Goal: Check status: Check status

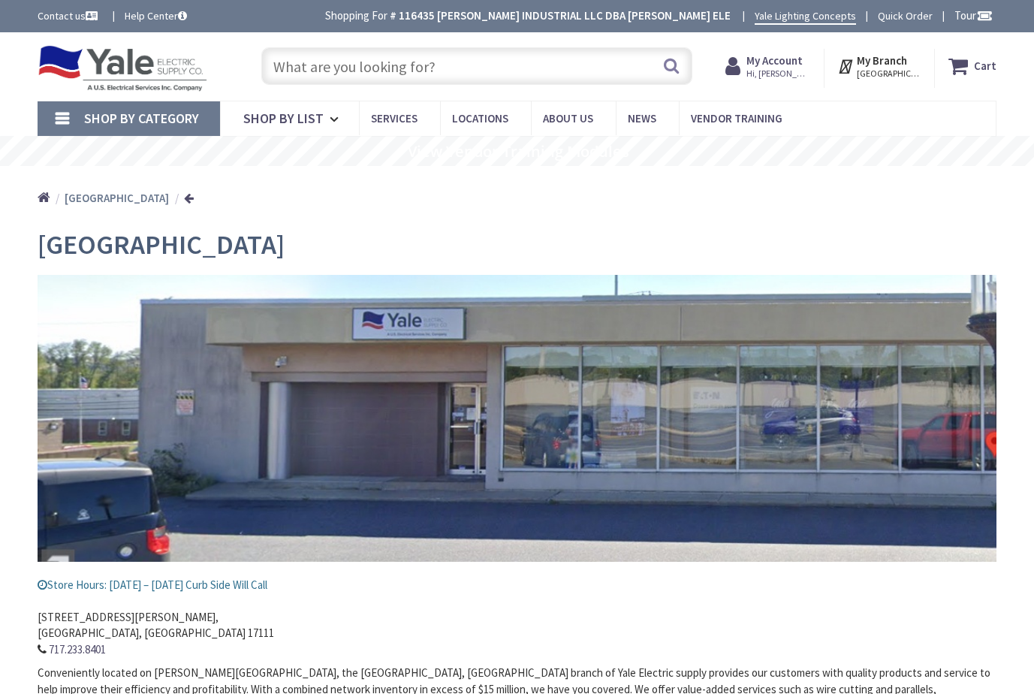
click at [782, 65] on strong "My Account" at bounding box center [775, 60] width 56 height 14
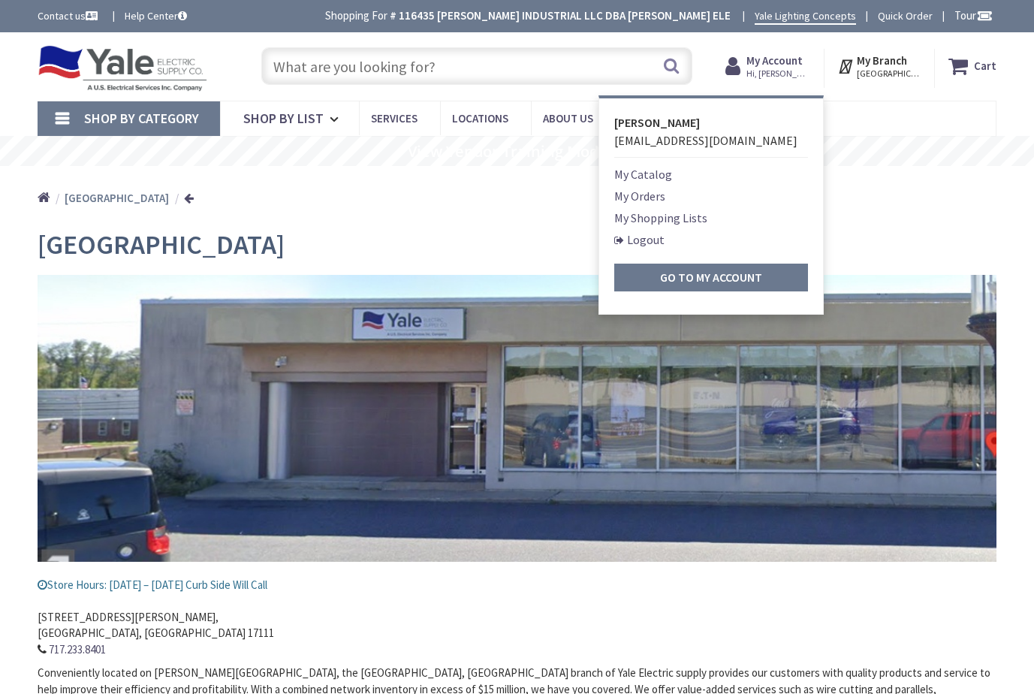
click at [636, 194] on link "My Orders" at bounding box center [639, 196] width 51 height 18
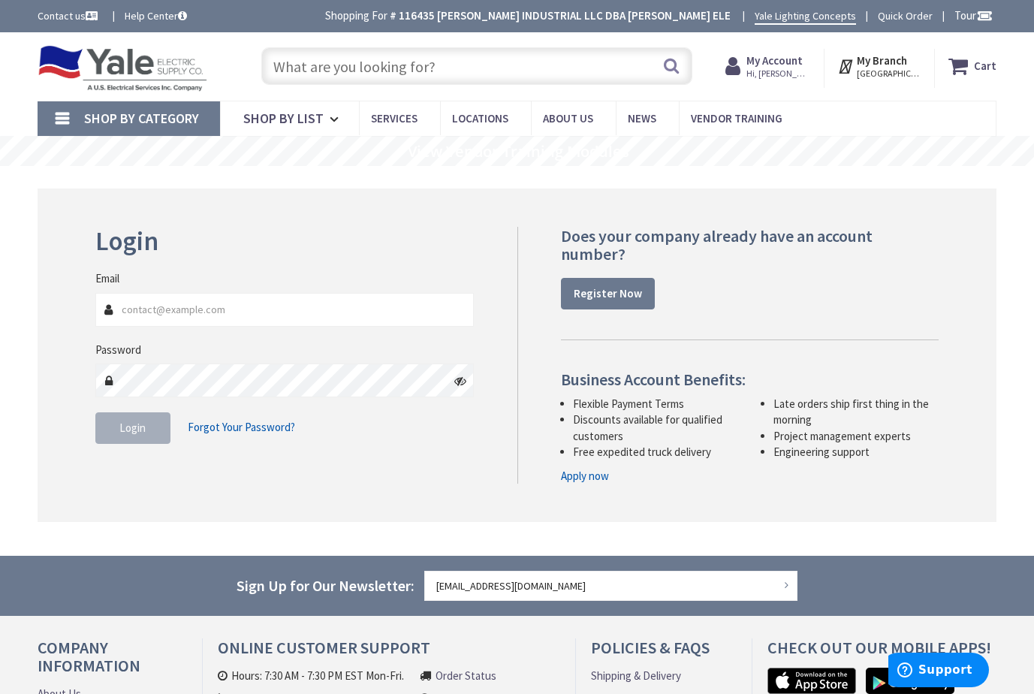
type input "[EMAIL_ADDRESS][DOMAIN_NAME]"
click at [128, 436] on button "Login" at bounding box center [132, 428] width 75 height 32
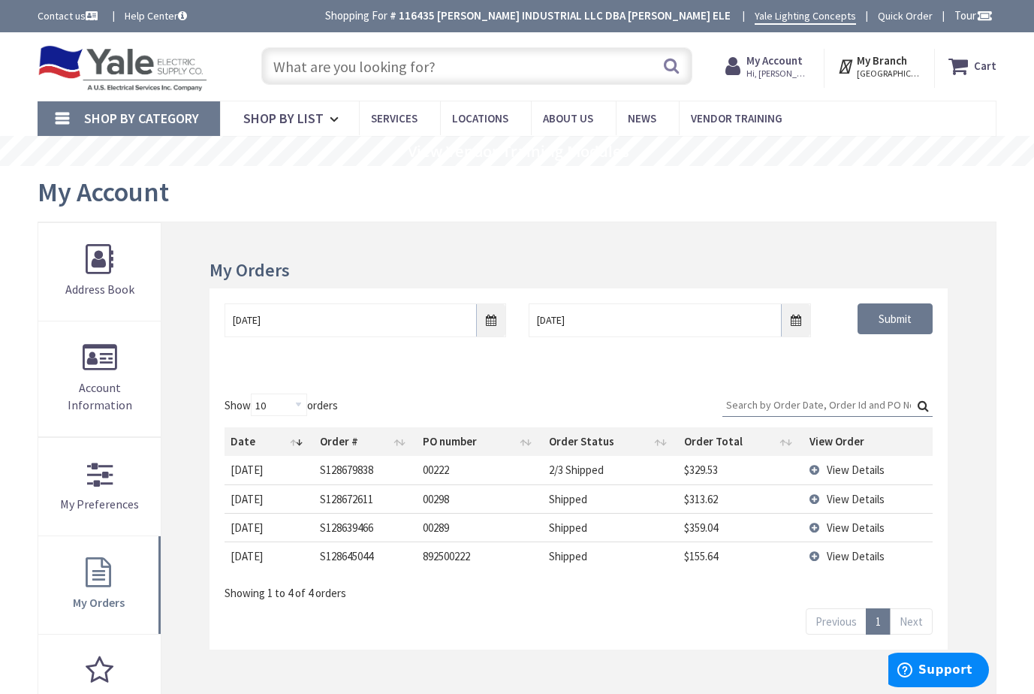
click at [754, 408] on input "Search:" at bounding box center [827, 405] width 210 height 23
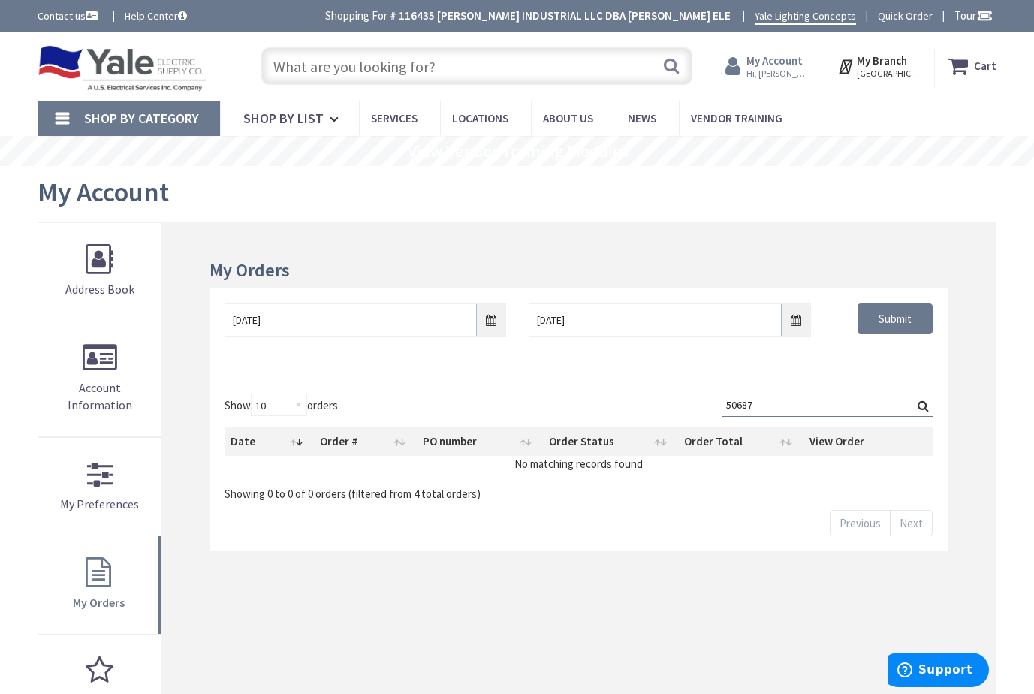
type input "50687"
click at [780, 59] on strong "My Account" at bounding box center [775, 60] width 56 height 14
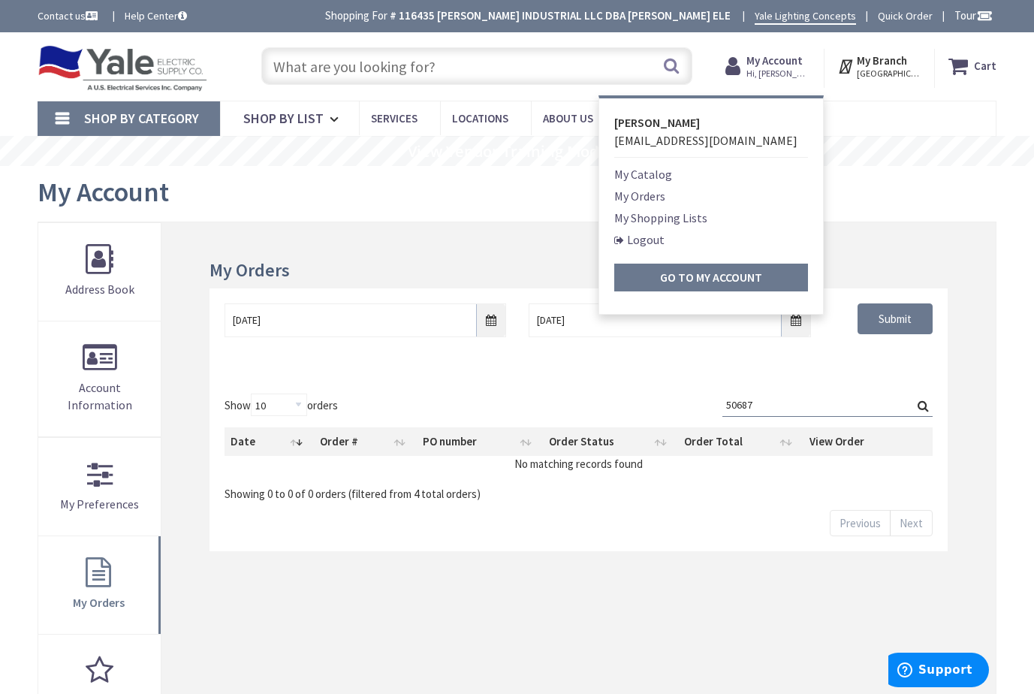
click at [493, 71] on input "text" at bounding box center [476, 66] width 431 height 38
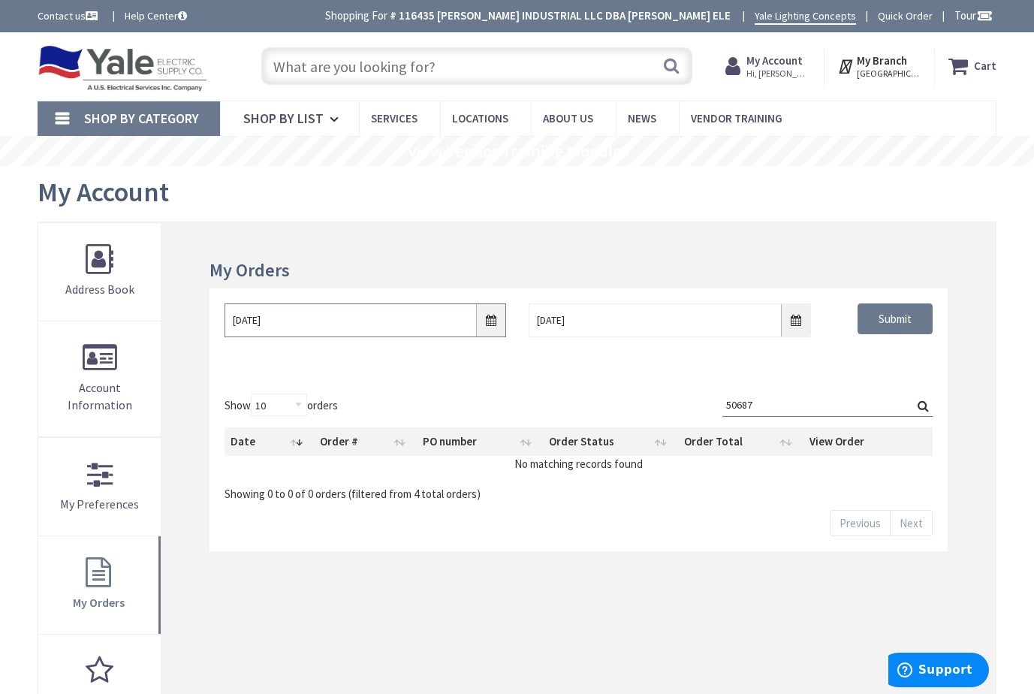
click at [486, 321] on input "8/26/2025" at bounding box center [366, 320] width 282 height 34
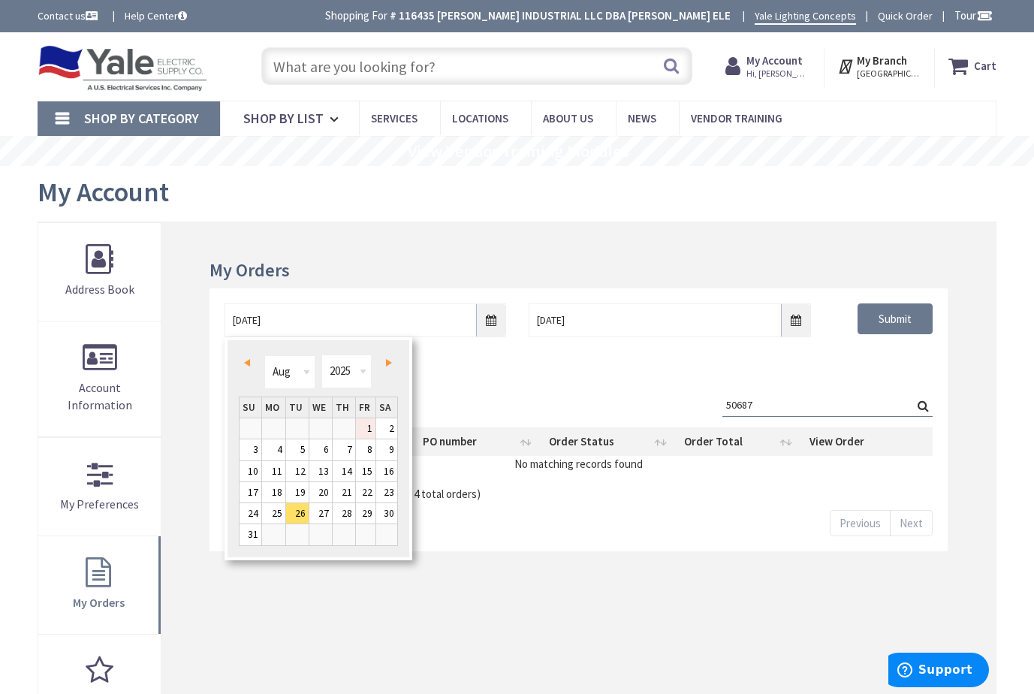
click at [363, 427] on link "1" at bounding box center [366, 428] width 20 height 20
type input "08/01/2025"
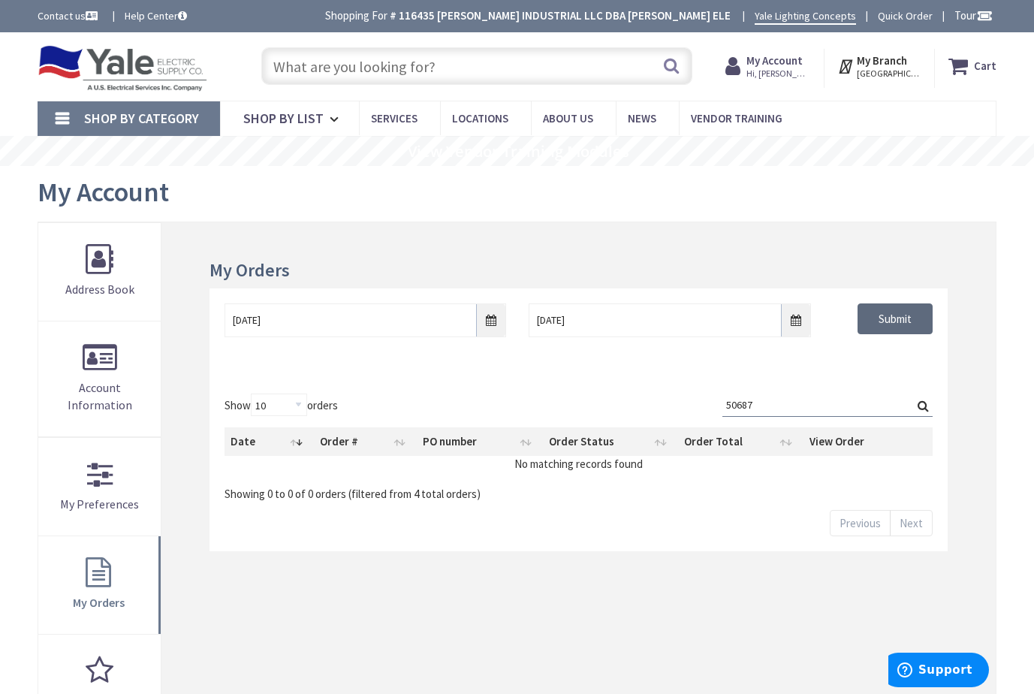
click at [884, 305] on input "Submit" at bounding box center [895, 319] width 75 height 32
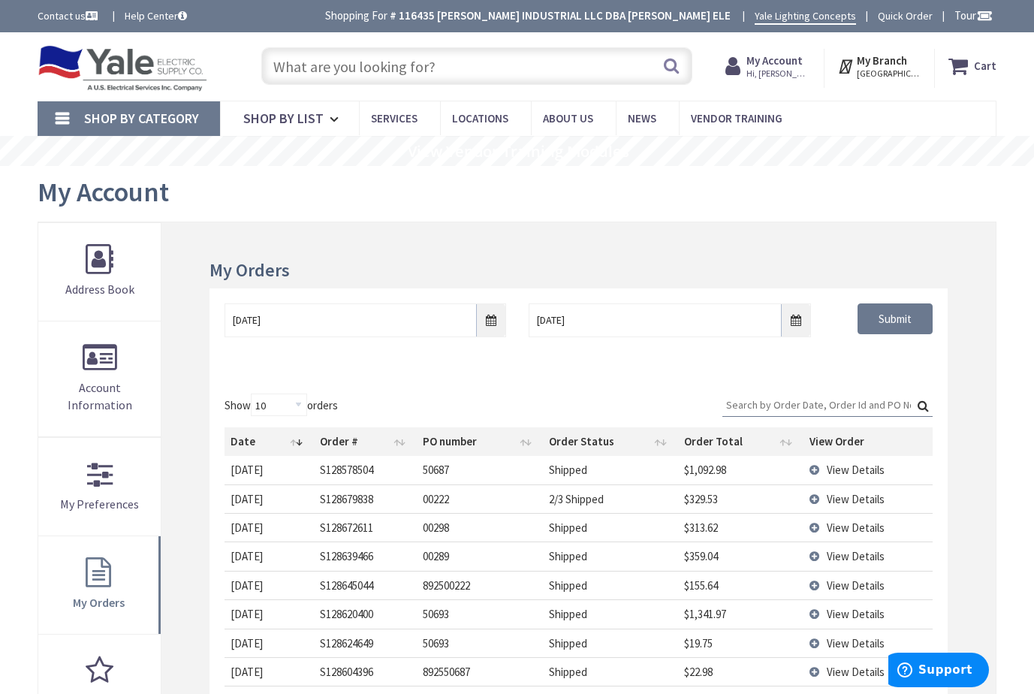
click at [768, 404] on input "Search:" at bounding box center [827, 405] width 210 height 23
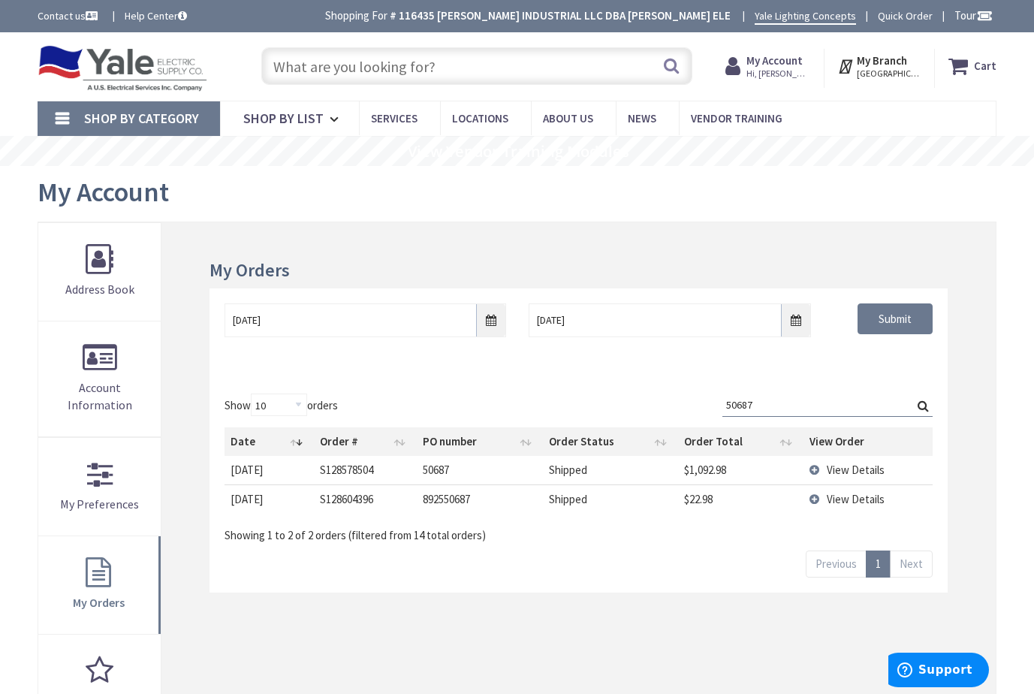
type input "50687"
click at [836, 471] on span "View Details" at bounding box center [856, 470] width 58 height 14
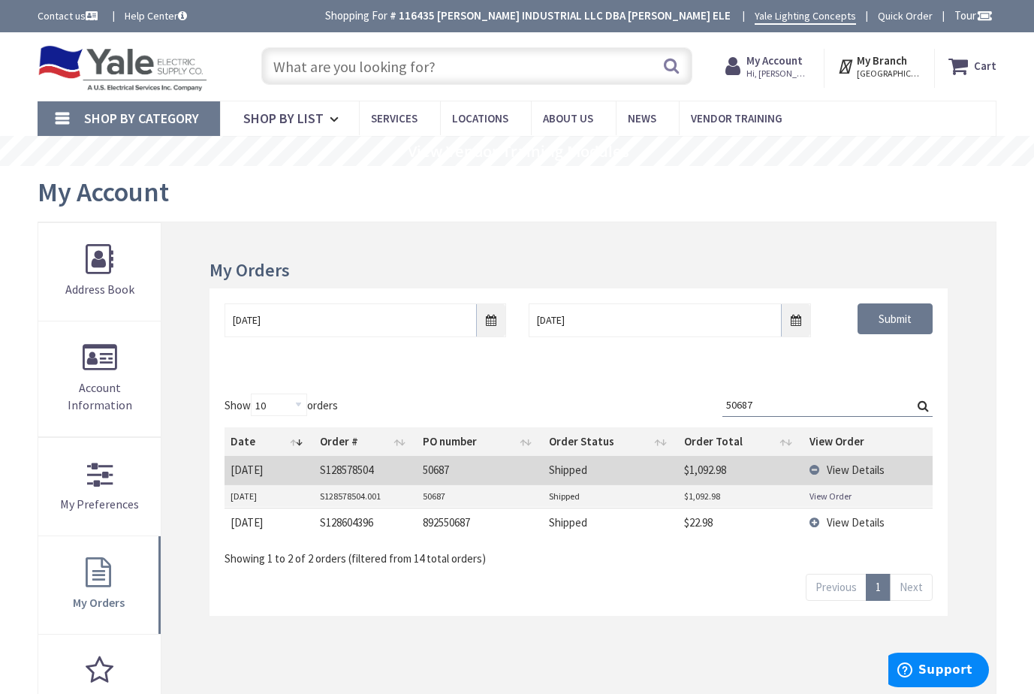
click at [832, 496] on link "View Order" at bounding box center [831, 496] width 42 height 13
click at [830, 520] on span "View Details" at bounding box center [856, 522] width 58 height 14
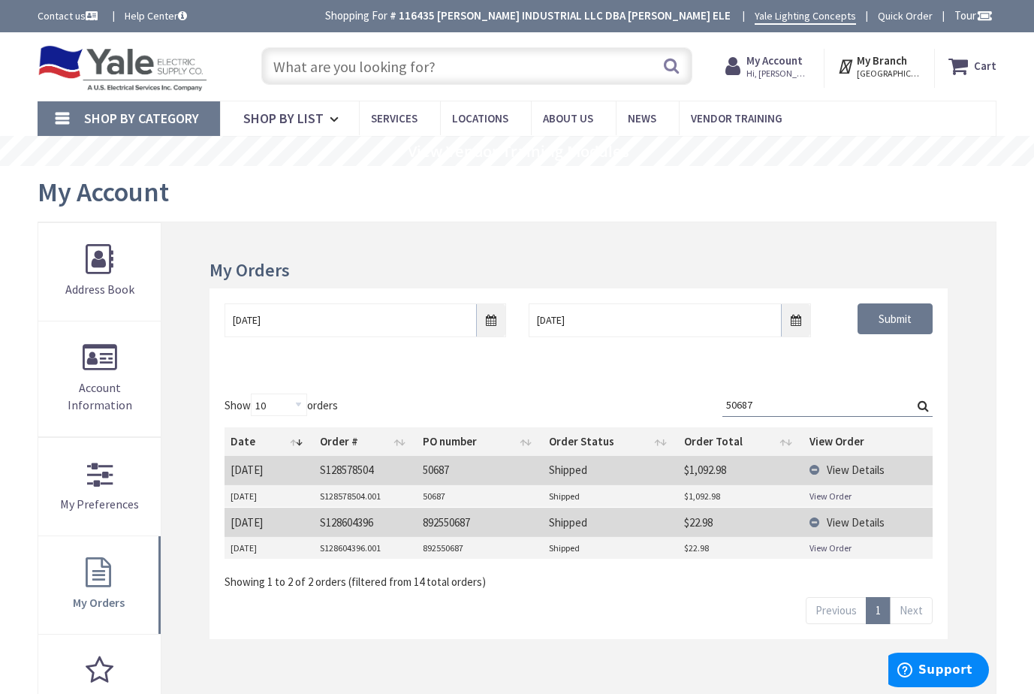
click at [826, 549] on link "View Order" at bounding box center [831, 547] width 42 height 13
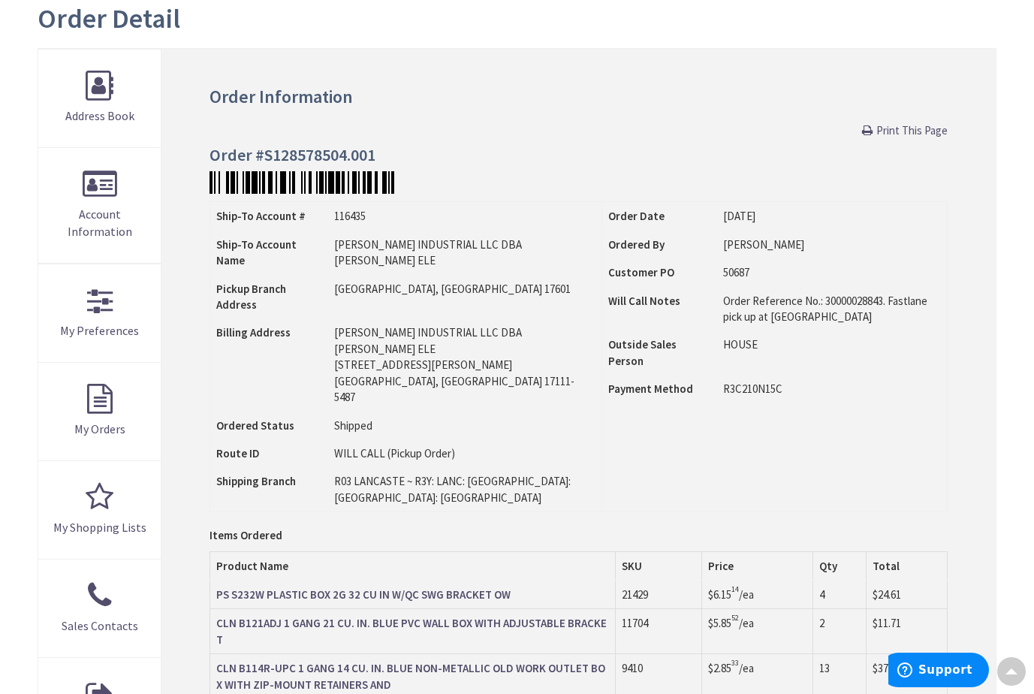
scroll to position [150, 0]
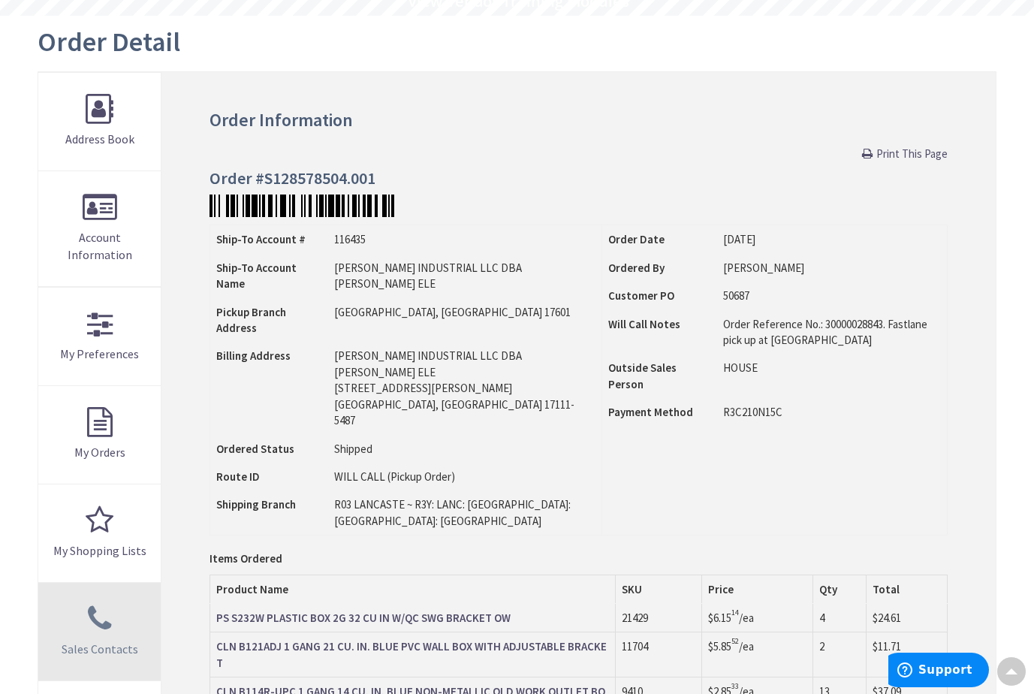
drag, startPoint x: 904, startPoint y: 151, endPoint x: 89, endPoint y: 587, distance: 924.6
click at [904, 151] on span "Print This Page" at bounding box center [911, 153] width 71 height 14
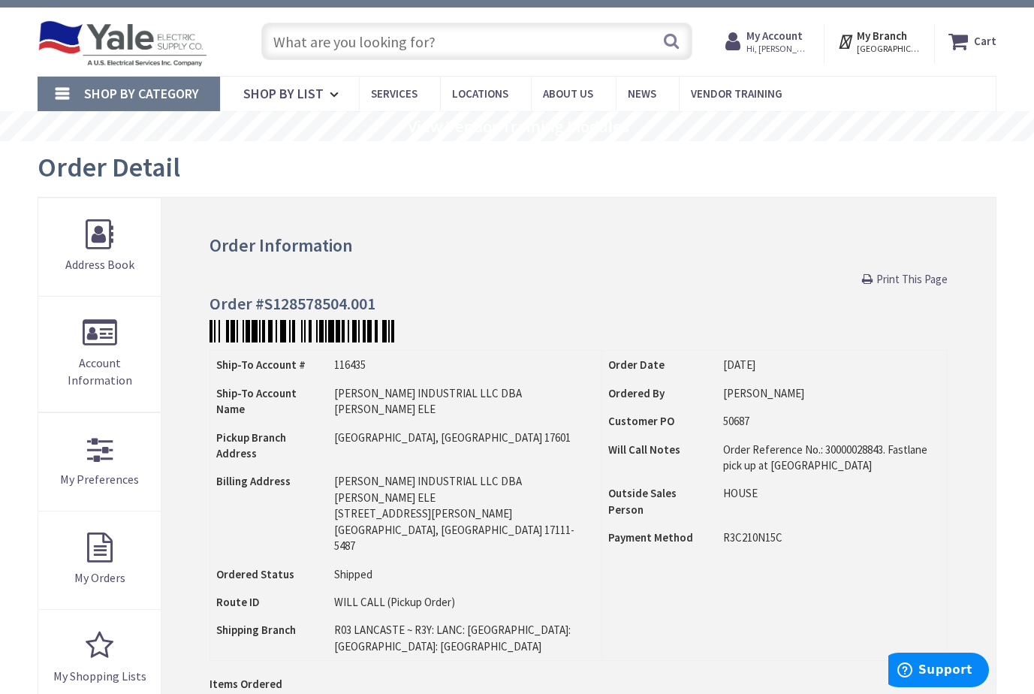
scroll to position [0, 0]
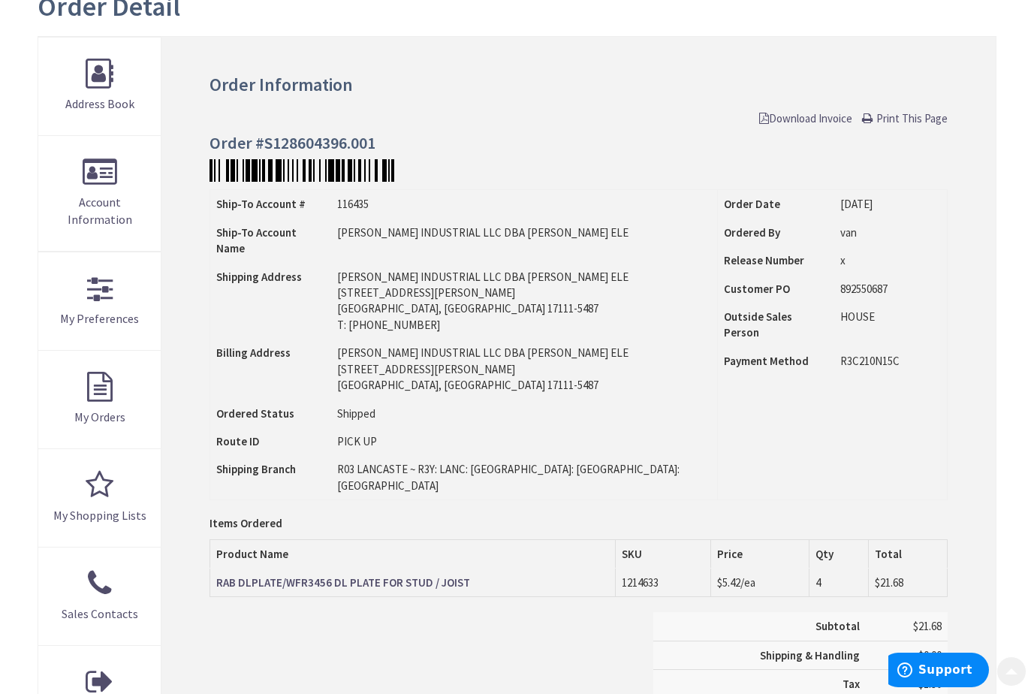
scroll to position [225, 0]
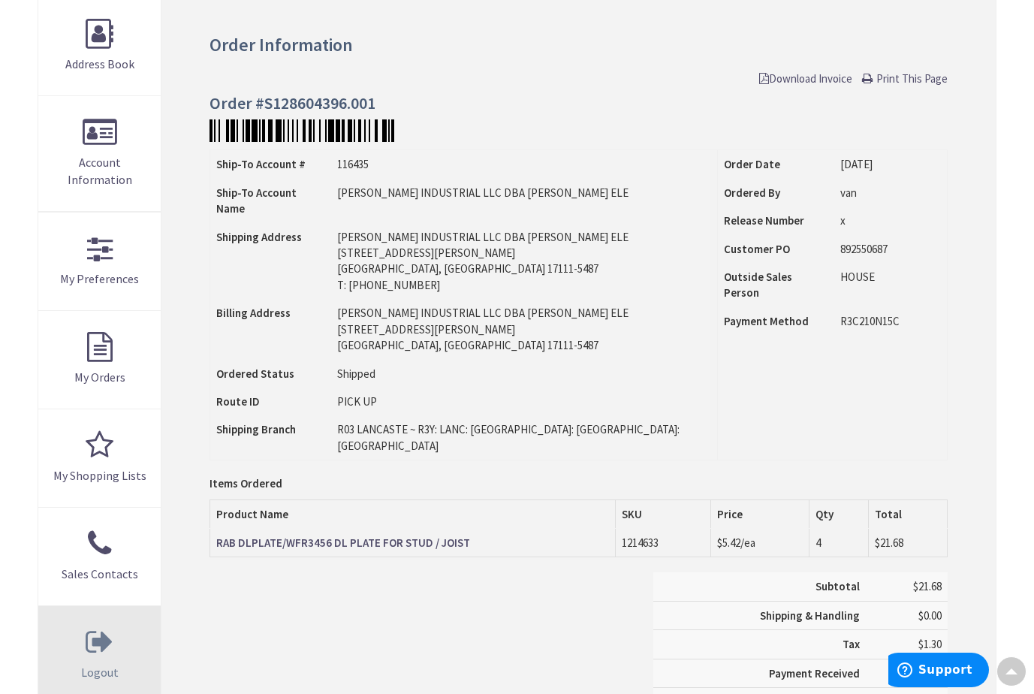
drag, startPoint x: 884, startPoint y: 77, endPoint x: 106, endPoint y: 610, distance: 943.2
click at [884, 77] on span "Print This Page" at bounding box center [911, 78] width 71 height 14
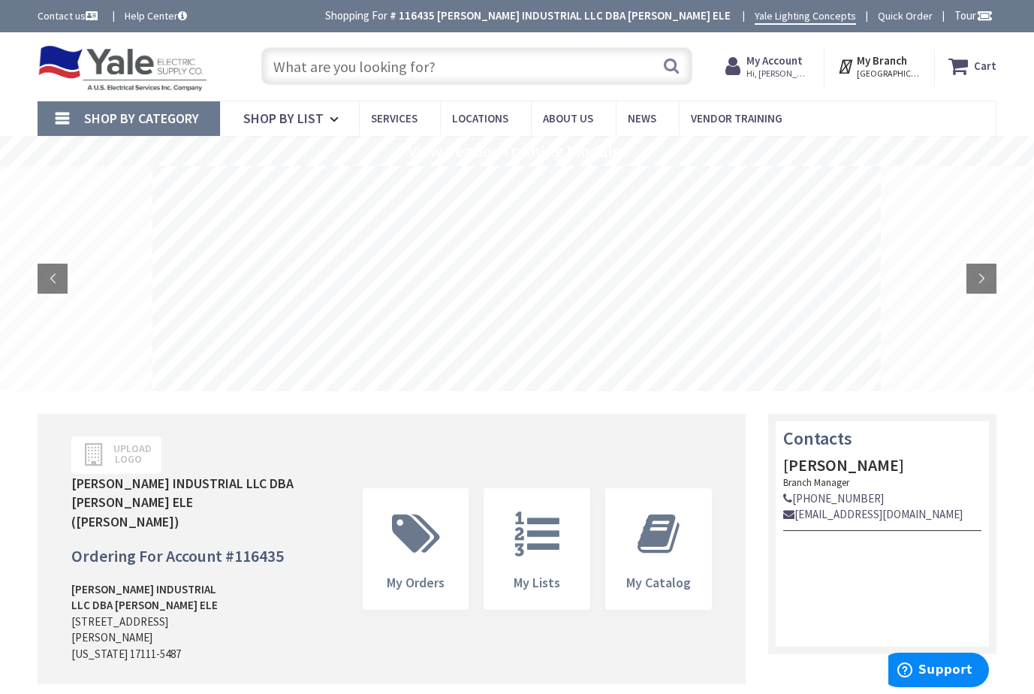
click at [348, 65] on input "text" at bounding box center [476, 66] width 431 height 38
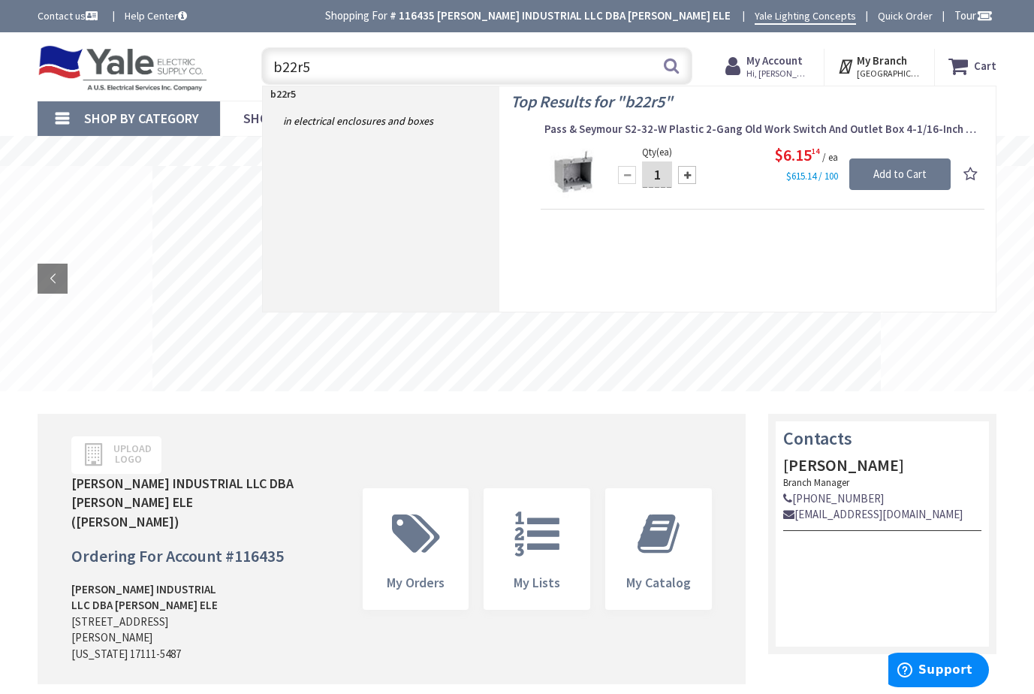
drag, startPoint x: 323, startPoint y: 62, endPoint x: 264, endPoint y: 94, distance: 66.9
click at [264, 94] on header "Skip to Content Toggle Nav b22r5 b22r5 Search Cart My Cart Close" at bounding box center [517, 66] width 1034 height 68
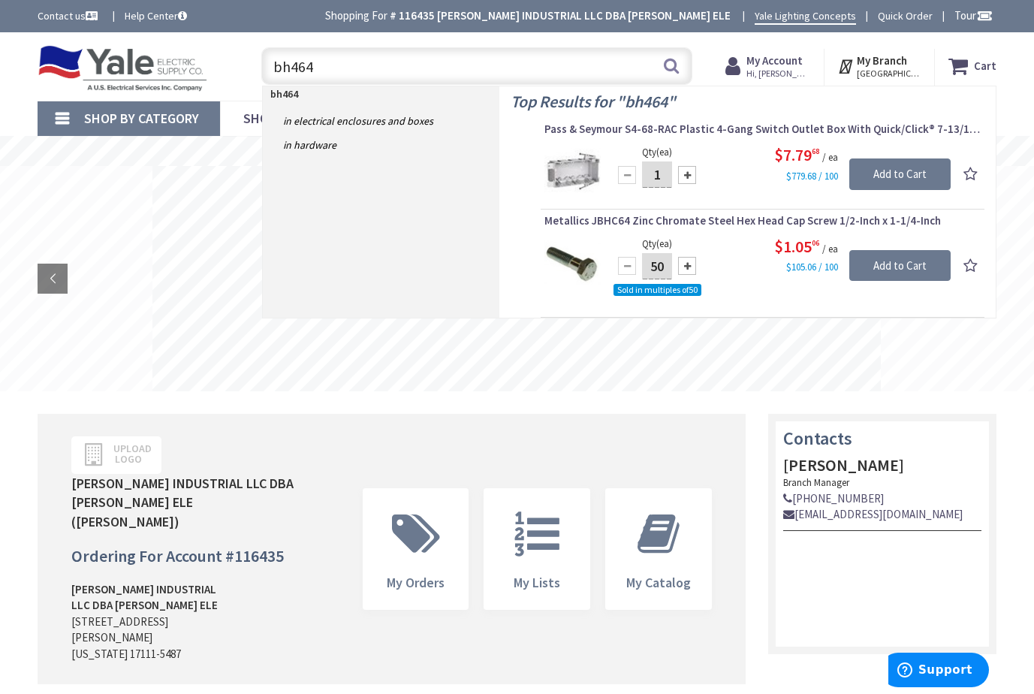
drag, startPoint x: 330, startPoint y: 57, endPoint x: 263, endPoint y: 65, distance: 67.3
click at [263, 65] on input "bh464" at bounding box center [476, 66] width 431 height 38
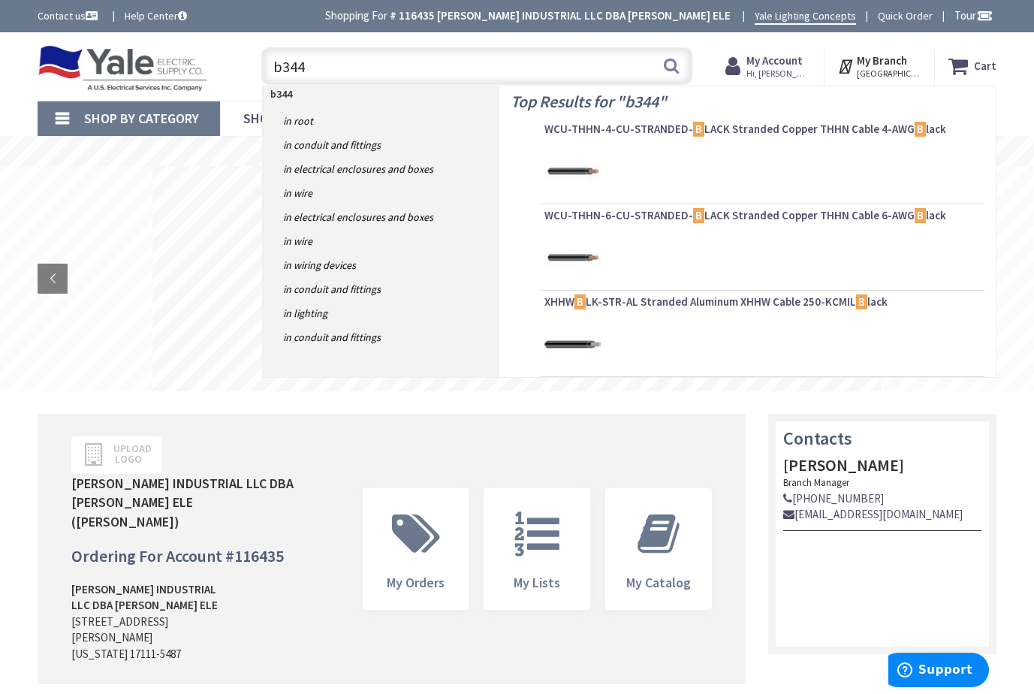
type input "b344a"
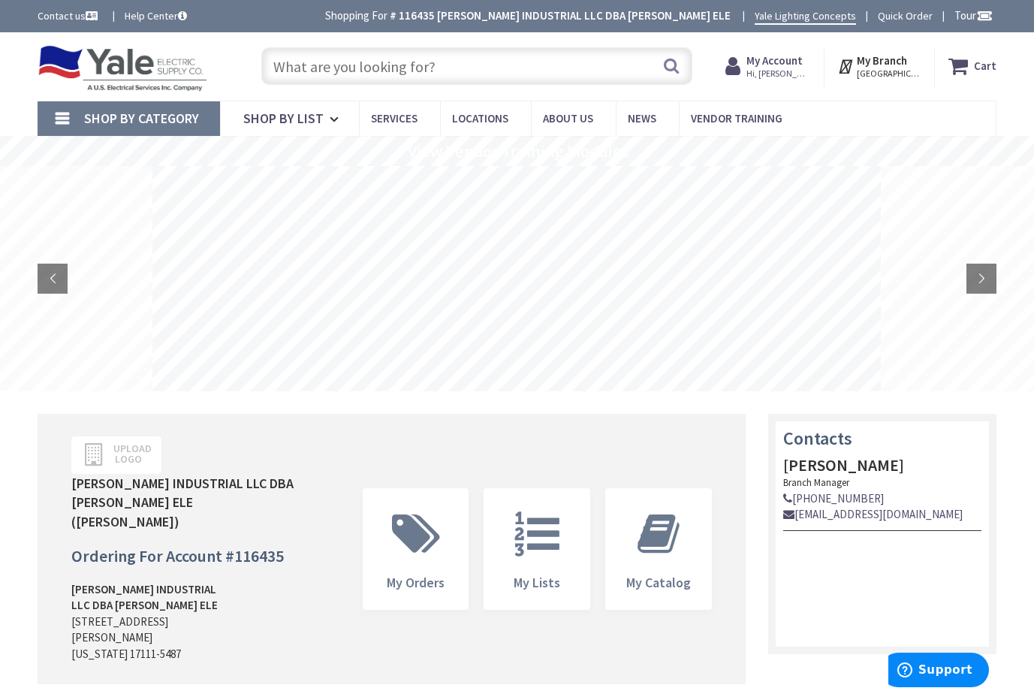
click at [321, 68] on input "text" at bounding box center [476, 66] width 431 height 38
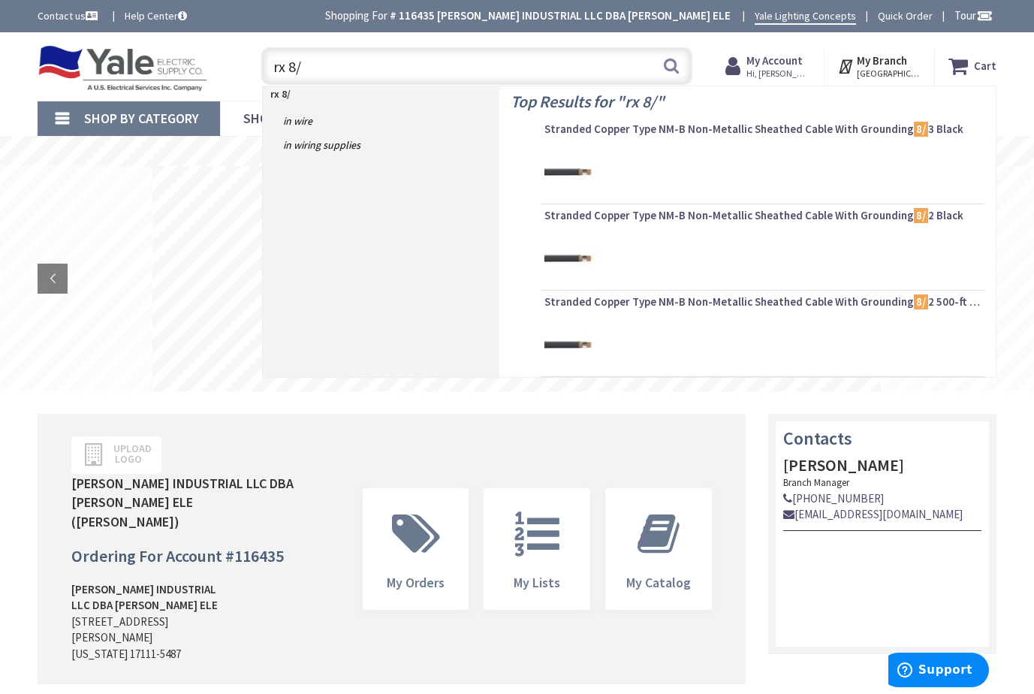
type input "rx 8/3"
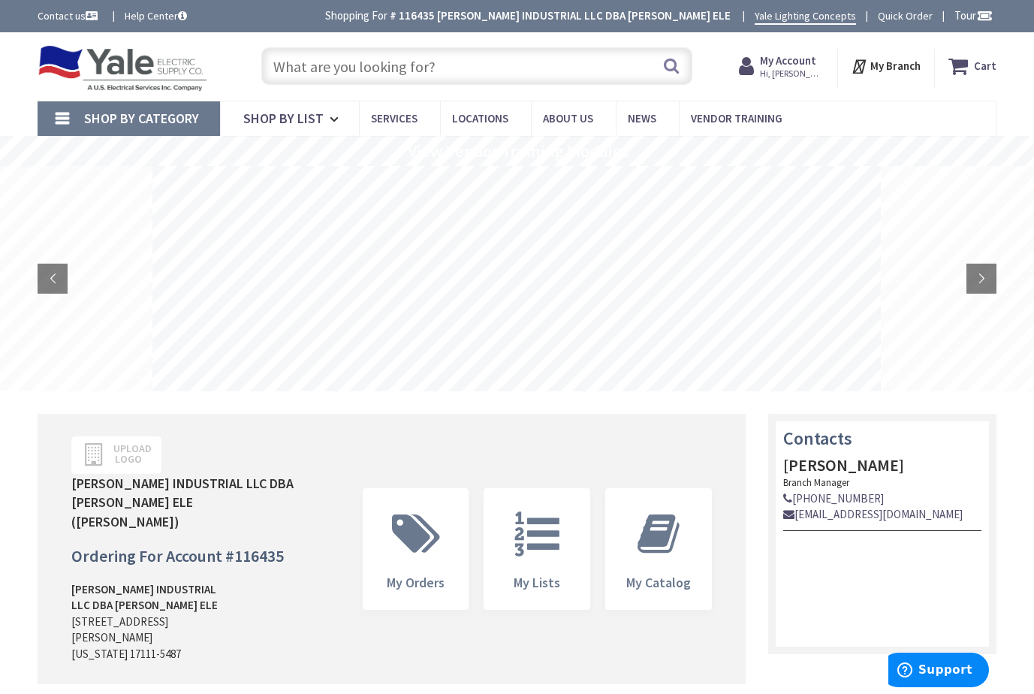
click at [387, 68] on input "text" at bounding box center [476, 66] width 431 height 38
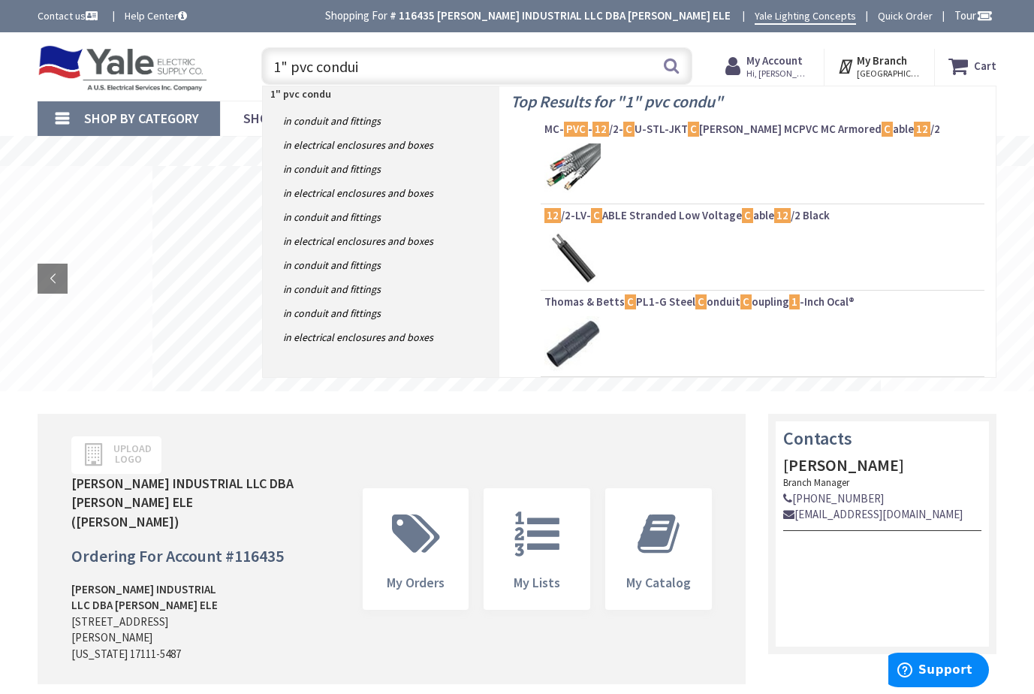
type input "1" pvc conduit"
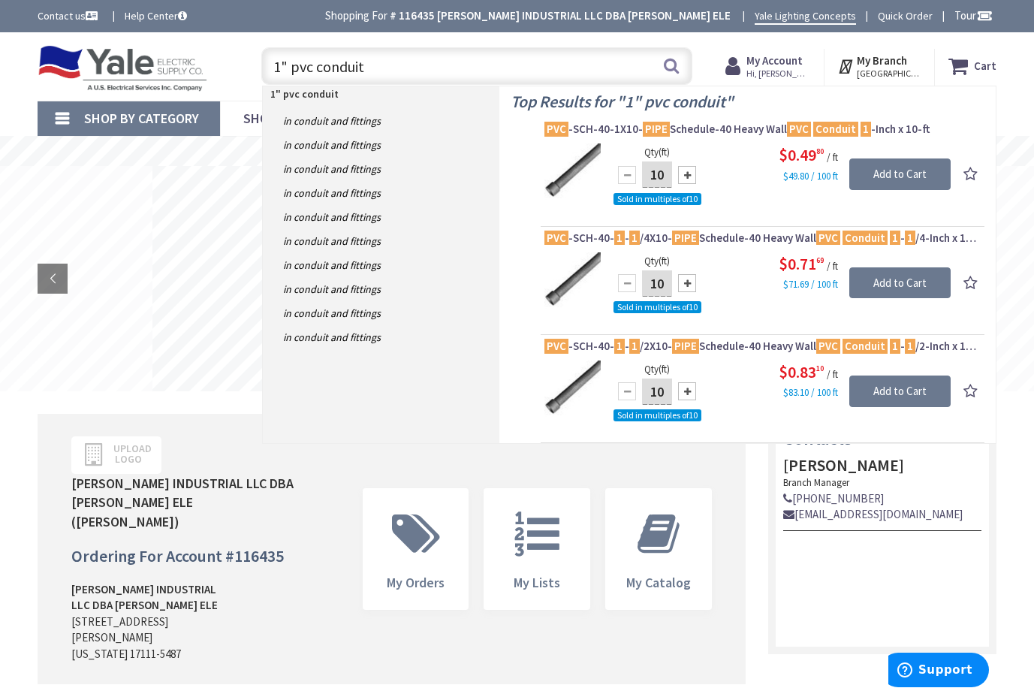
drag, startPoint x: 392, startPoint y: 68, endPoint x: 240, endPoint y: 69, distance: 152.5
click at [240, 69] on div "Toggle Nav 1" pvc conduit 1" pvc conduit Search Cart My Cart Close" at bounding box center [517, 66] width 982 height 50
